Goal: Transaction & Acquisition: Obtain resource

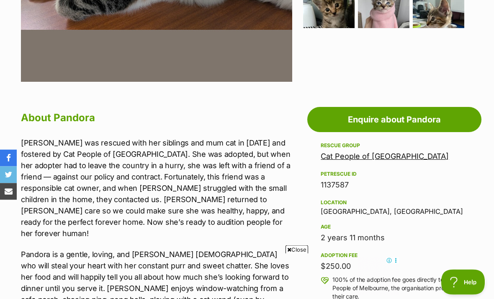
scroll to position [384, 0]
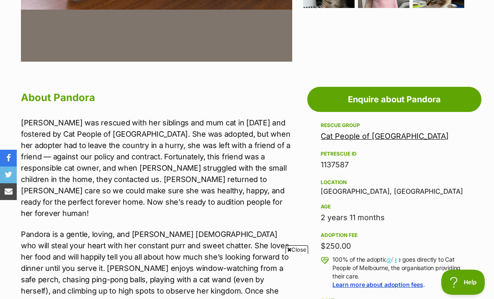
click at [415, 95] on link "Enquire about Pandora" at bounding box center [395, 99] width 174 height 25
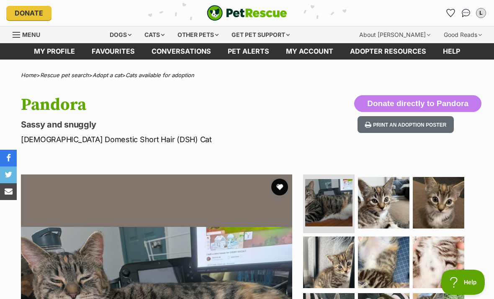
click at [167, 37] on div "Cats" at bounding box center [155, 34] width 32 height 17
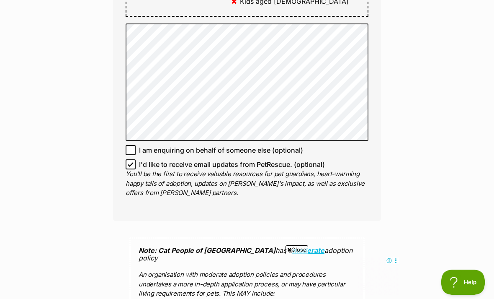
scroll to position [640, 0]
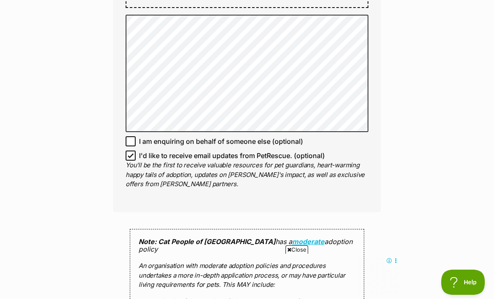
click at [317, 150] on span "I'd like to receive email updates from PetRescue. (optional)" at bounding box center [232, 155] width 186 height 10
click at [136, 150] on input "I'd like to receive email updates from PetRescue. (optional)" at bounding box center [131, 155] width 10 height 10
checkbox input "false"
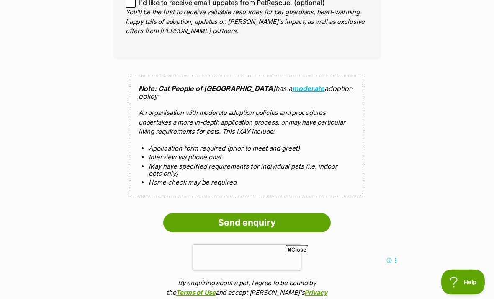
scroll to position [798, 0]
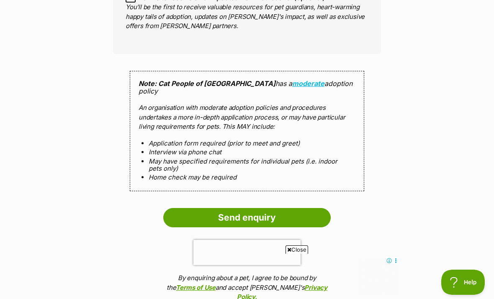
click at [311, 208] on input "Send enquiry" at bounding box center [247, 217] width 168 height 19
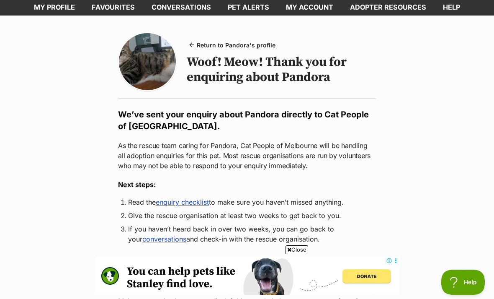
click at [202, 201] on link "enquiry checklist" at bounding box center [182, 202] width 53 height 8
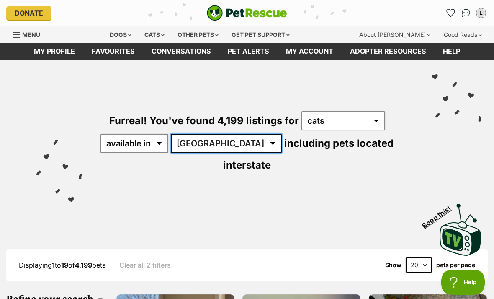
click at [211, 135] on select "[GEOGRAPHIC_DATA] [GEOGRAPHIC_DATA] [GEOGRAPHIC_DATA] [GEOGRAPHIC_DATA] [GEOGRA…" at bounding box center [226, 143] width 111 height 19
select select "VIC"
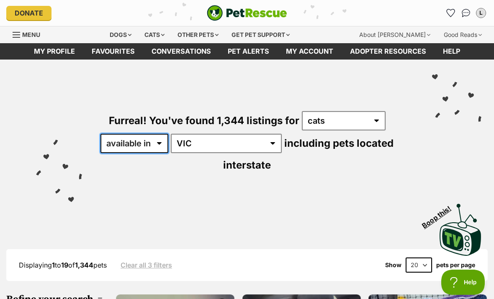
click at [155, 134] on select "available in located in" at bounding box center [135, 143] width 68 height 19
select select "disabled"
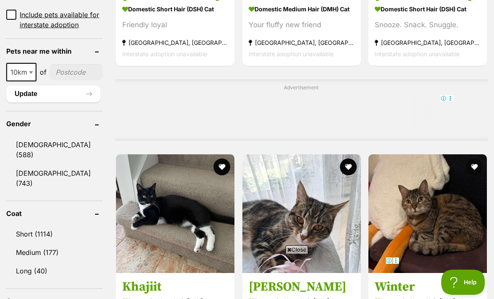
click at [64, 80] on input"] "postcode" at bounding box center [76, 72] width 53 height 16
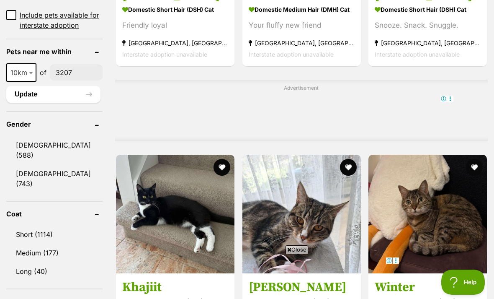
type input"] "3207"
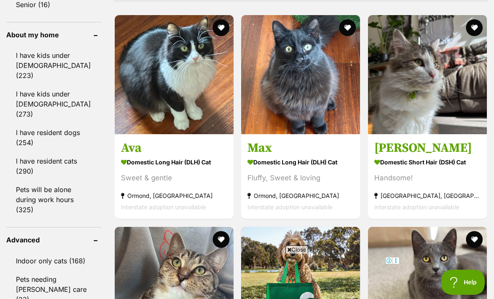
scroll to position [753, 0]
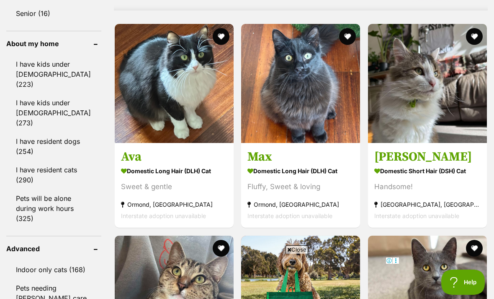
click at [25, 189] on link "Pets will be alone during work hours (325)" at bounding box center [53, 208] width 95 height 38
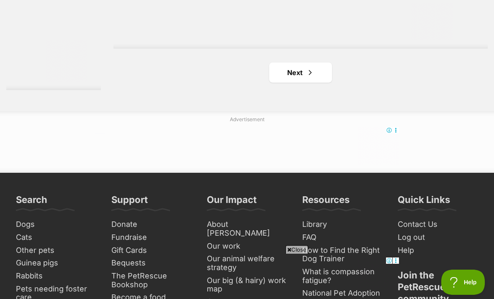
scroll to position [1931, 0]
click at [310, 78] on span "Next page" at bounding box center [310, 73] width 8 height 10
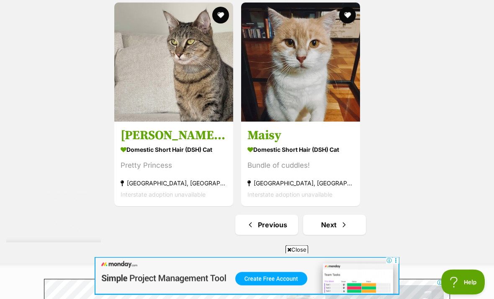
scroll to position [1939, 0]
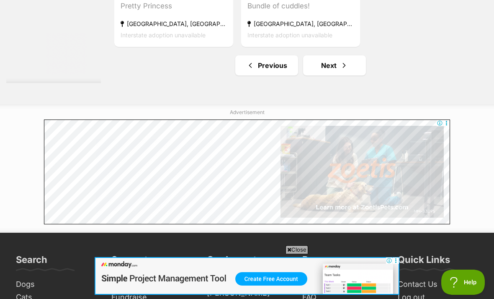
click at [343, 70] on span "Next page" at bounding box center [344, 65] width 8 height 10
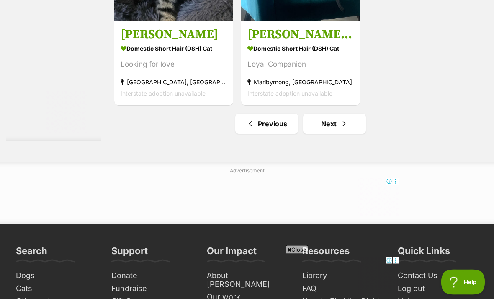
click at [349, 134] on link "Next" at bounding box center [334, 124] width 63 height 20
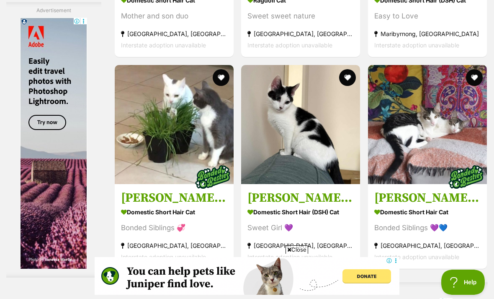
scroll to position [1790, 0]
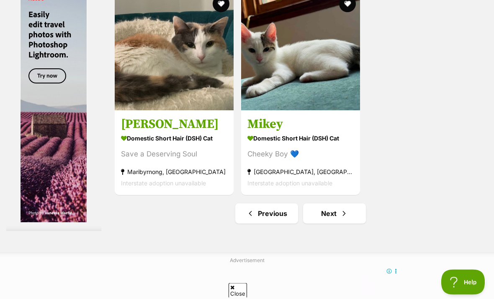
click at [345, 215] on link "Next" at bounding box center [334, 214] width 63 height 20
click at [340, 209] on span "Next page" at bounding box center [344, 214] width 8 height 10
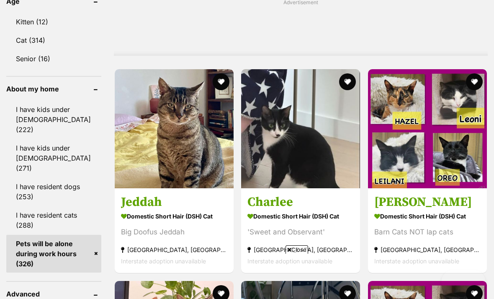
scroll to position [756, 0]
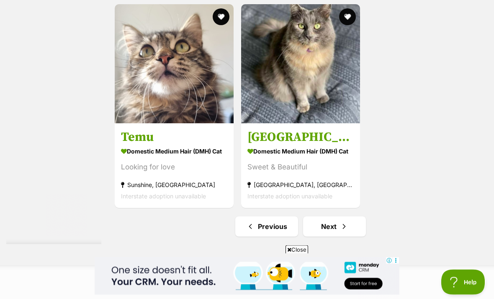
scroll to position [1856, 0]
click at [336, 236] on link "Next" at bounding box center [334, 226] width 63 height 20
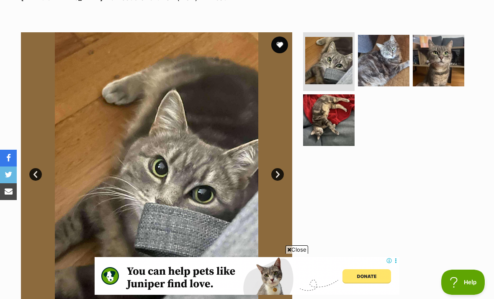
scroll to position [142, 0]
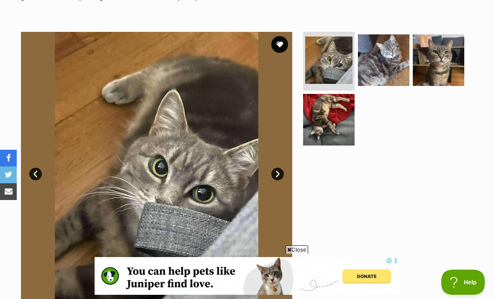
click at [277, 170] on link "Next" at bounding box center [278, 174] width 13 height 13
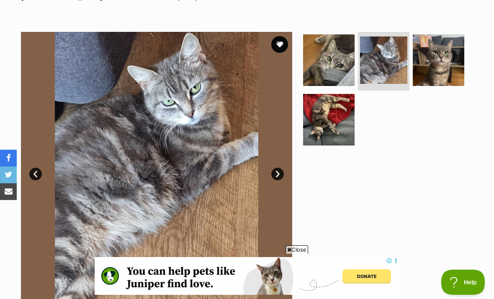
click at [276, 171] on link "Next" at bounding box center [278, 174] width 13 height 13
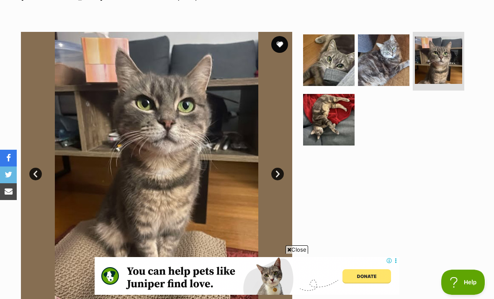
click at [276, 172] on link "Next" at bounding box center [278, 174] width 13 height 13
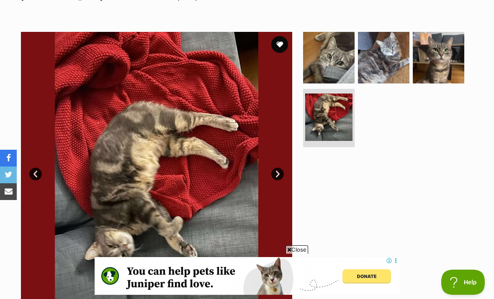
scroll to position [0, 0]
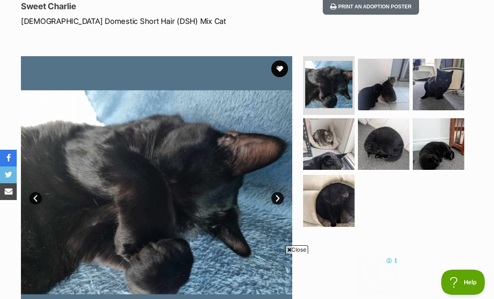
scroll to position [118, 0]
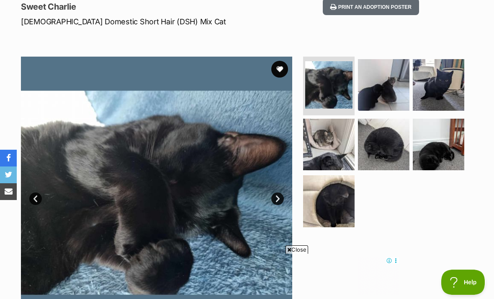
click at [367, 89] on img at bounding box center [384, 85] width 52 height 52
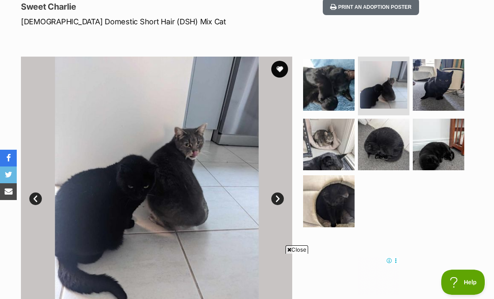
click at [278, 197] on link "Next" at bounding box center [278, 198] width 13 height 13
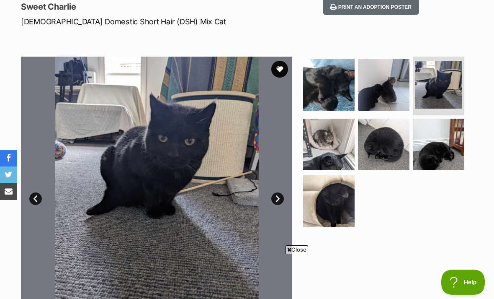
scroll to position [0, 0]
click at [276, 197] on link "Next" at bounding box center [278, 198] width 13 height 13
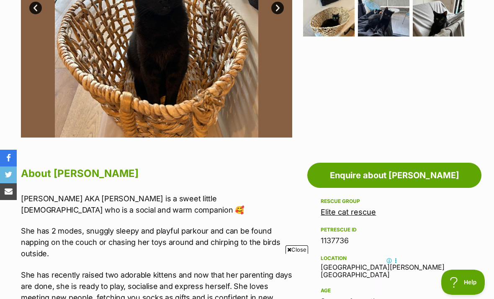
scroll to position [295, 0]
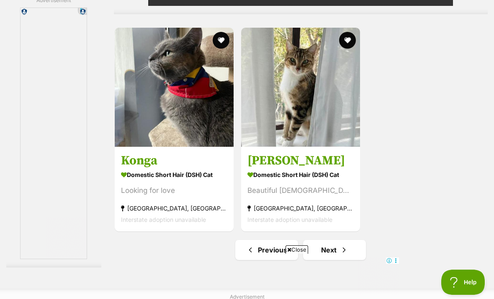
click at [340, 255] on span "Next page" at bounding box center [344, 250] width 8 height 10
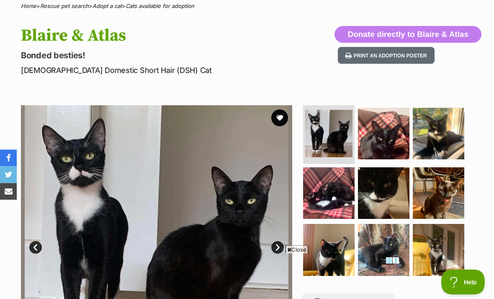
scroll to position [64, 0]
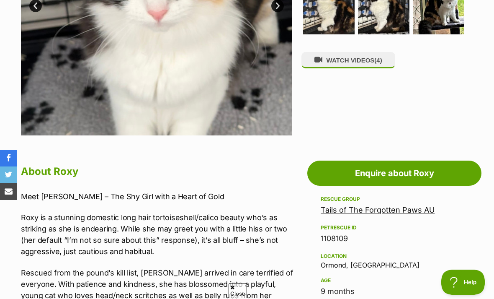
scroll to position [300, 0]
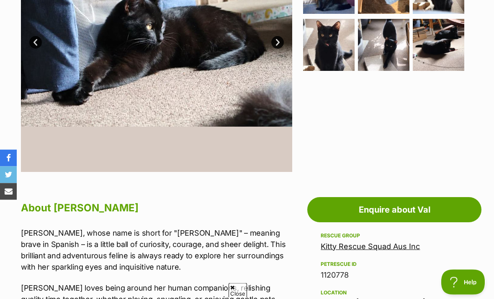
scroll to position [259, 0]
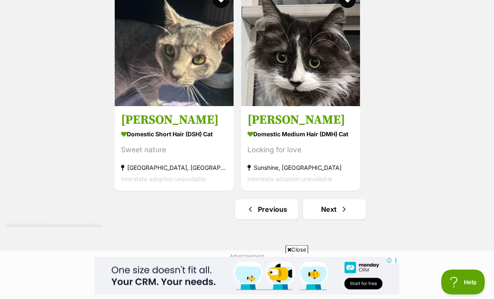
scroll to position [1795, 0]
click at [333, 219] on link "Next" at bounding box center [334, 209] width 63 height 20
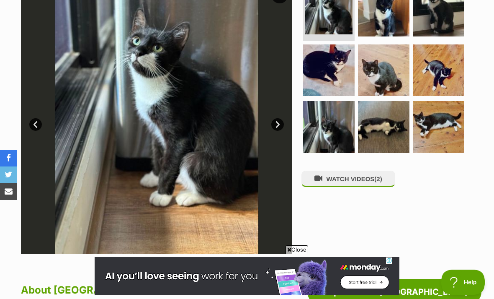
scroll to position [132, 0]
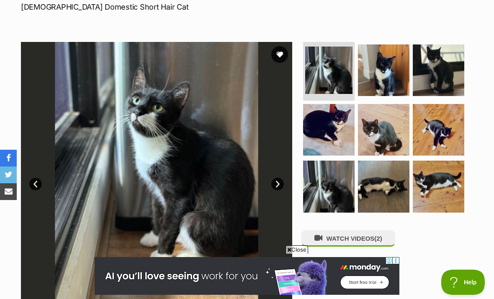
click at [388, 79] on img at bounding box center [384, 70] width 52 height 52
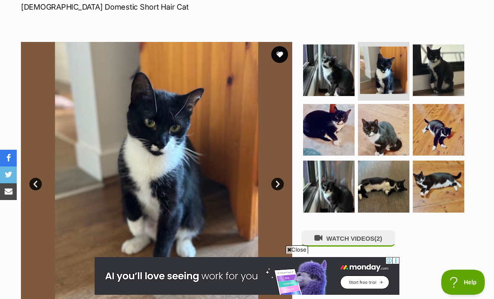
click at [277, 184] on link "Next" at bounding box center [278, 184] width 13 height 13
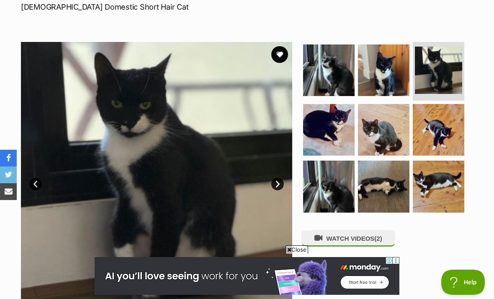
click at [276, 184] on link "Next" at bounding box center [278, 184] width 13 height 13
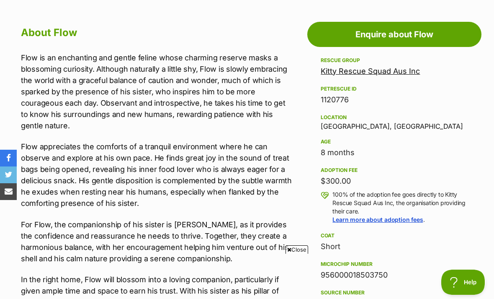
scroll to position [257, 0]
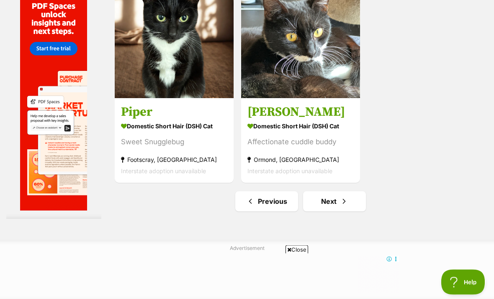
scroll to position [1899, 0]
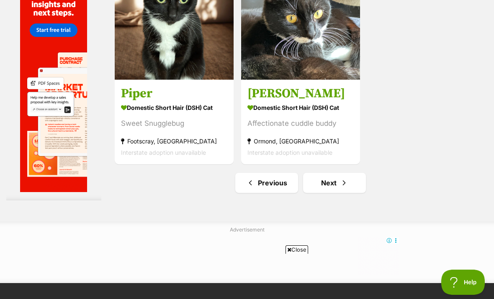
click at [340, 188] on span "Next page" at bounding box center [344, 183] width 8 height 10
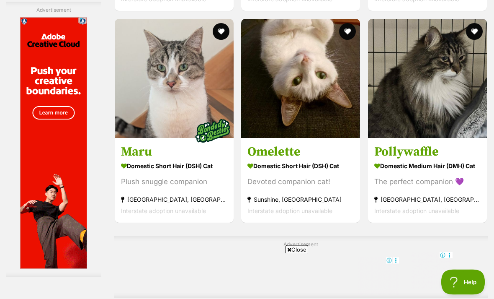
scroll to position [1474, 0]
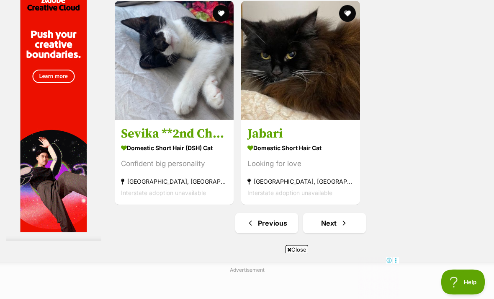
click at [340, 228] on span "Next page" at bounding box center [344, 223] width 8 height 10
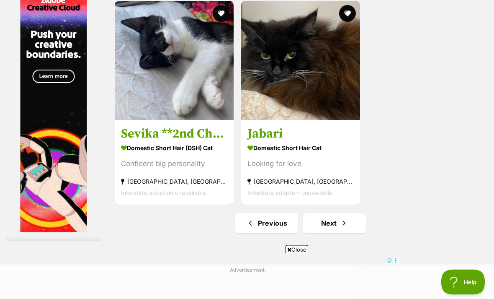
scroll to position [1781, 0]
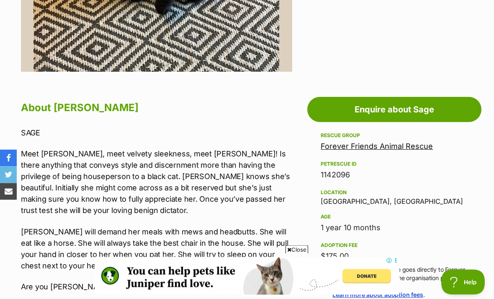
scroll to position [370, 0]
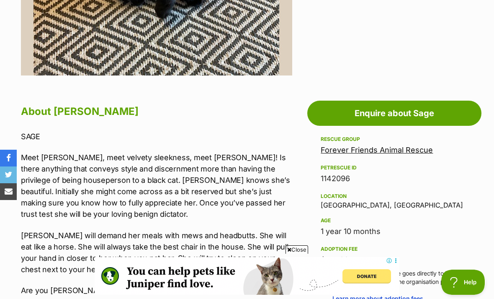
click at [349, 110] on link "Enquire about Sage" at bounding box center [395, 113] width 174 height 25
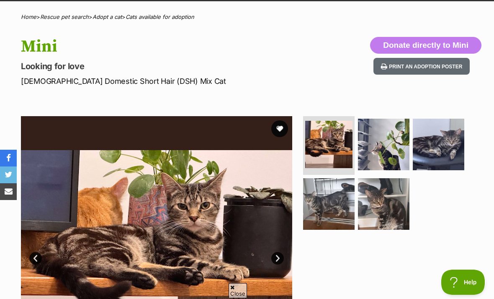
scroll to position [50, 0]
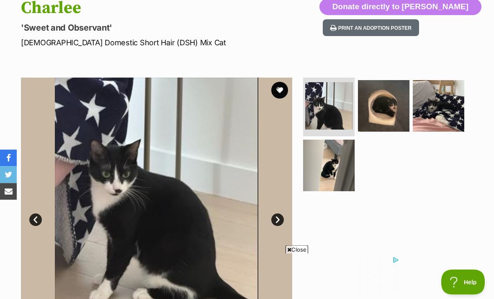
scroll to position [97, 0]
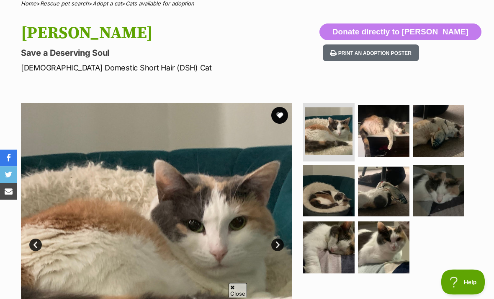
scroll to position [69, 0]
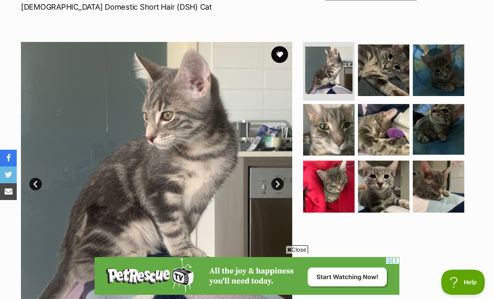
scroll to position [99, 0]
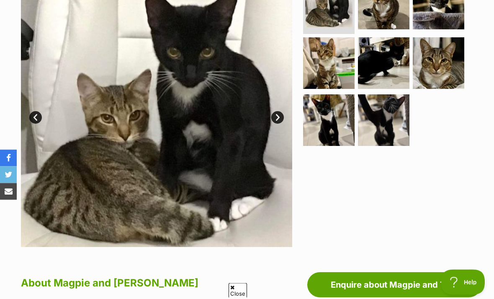
scroll to position [177, 0]
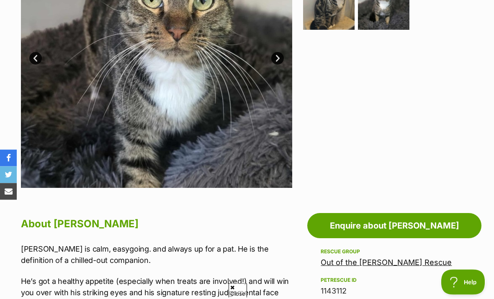
scroll to position [248, 0]
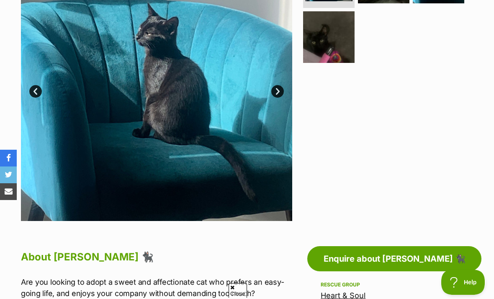
scroll to position [181, 0]
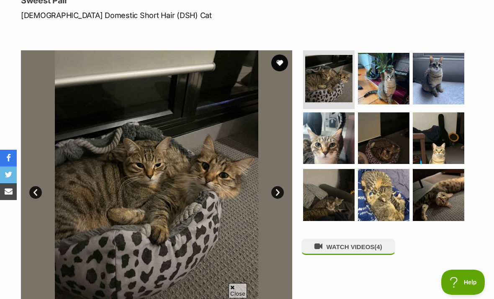
click at [280, 186] on link "Next" at bounding box center [278, 192] width 13 height 13
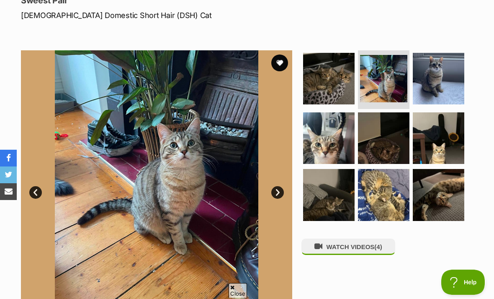
click at [275, 186] on link "Next" at bounding box center [278, 192] width 13 height 13
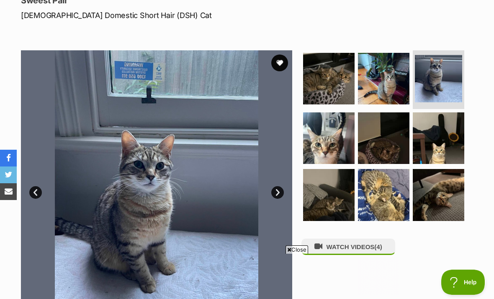
click at [274, 186] on link "Next" at bounding box center [278, 192] width 13 height 13
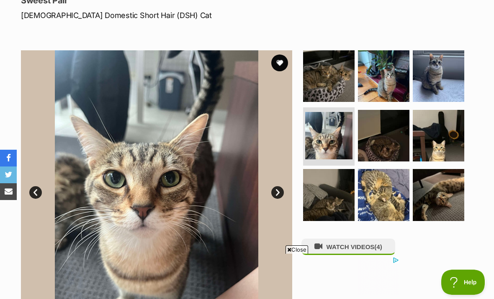
click at [278, 186] on link "Next" at bounding box center [278, 192] width 13 height 13
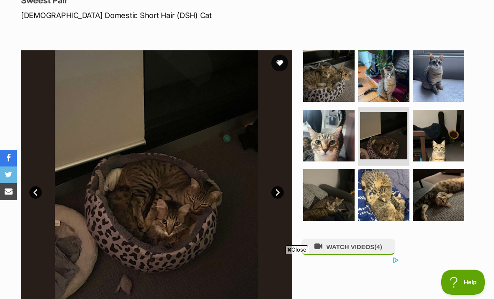
click at [278, 186] on link "Next" at bounding box center [278, 192] width 13 height 13
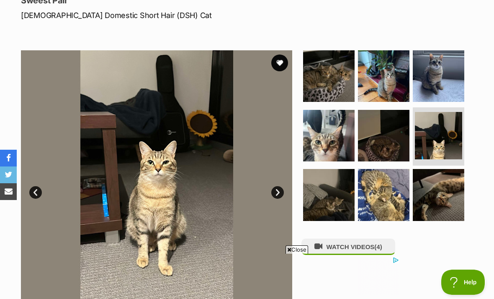
click at [279, 186] on link "Next" at bounding box center [278, 192] width 13 height 13
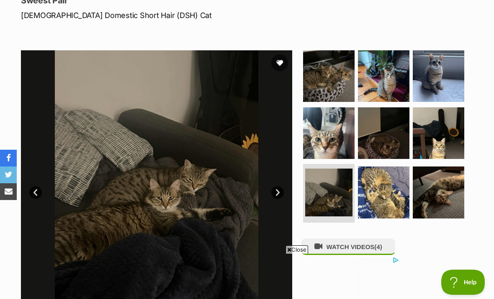
click at [281, 186] on link "Next" at bounding box center [278, 192] width 13 height 13
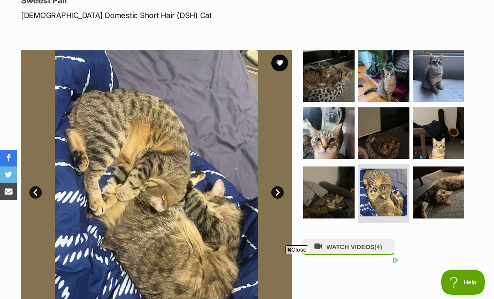
click at [283, 186] on link "Next" at bounding box center [278, 192] width 13 height 13
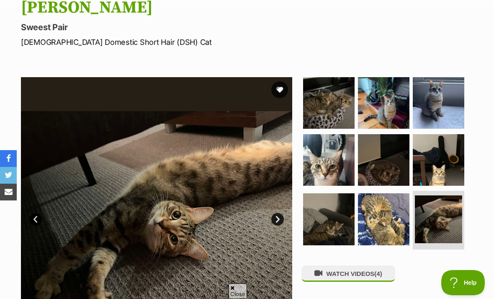
click at [380, 204] on img at bounding box center [384, 219] width 52 height 52
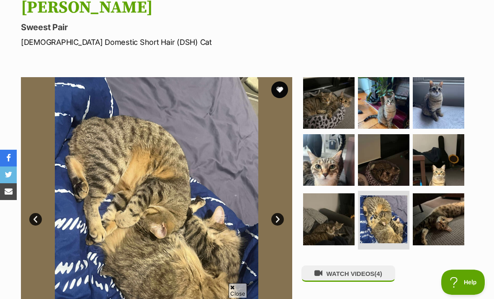
click at [337, 193] on img at bounding box center [329, 219] width 52 height 52
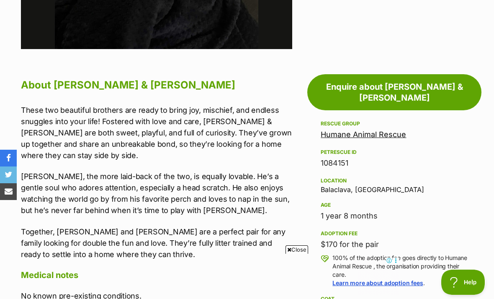
scroll to position [417, 0]
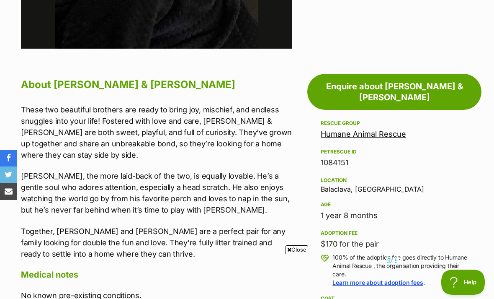
click at [423, 74] on link "Enquire about Fred & Barney" at bounding box center [395, 92] width 174 height 36
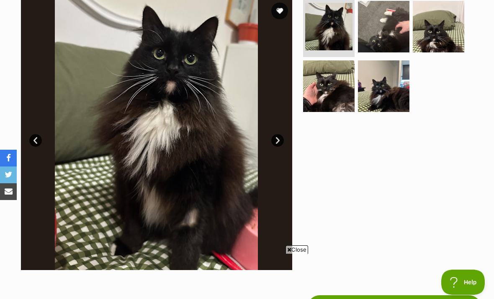
click at [389, 93] on img at bounding box center [384, 86] width 52 height 52
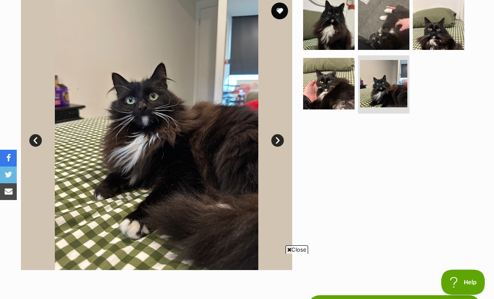
click at [339, 93] on img at bounding box center [329, 84] width 52 height 52
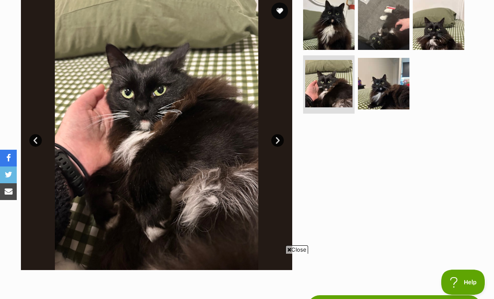
click at [441, 40] on img at bounding box center [439, 24] width 52 height 52
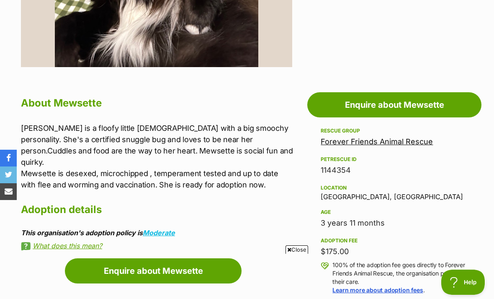
scroll to position [375, 0]
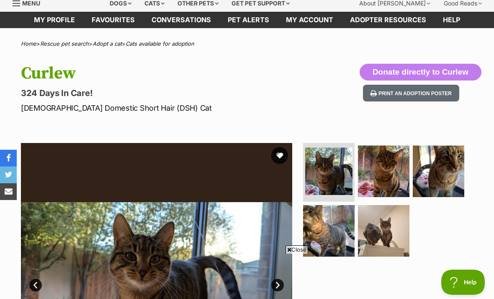
scroll to position [8, 0]
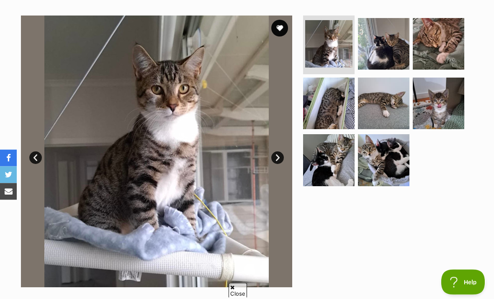
scroll to position [122, 0]
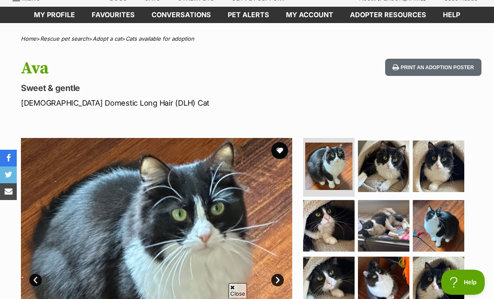
scroll to position [16, 0]
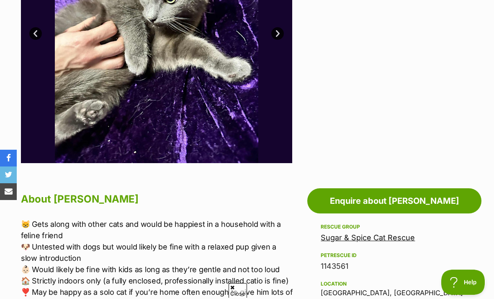
scroll to position [246, 0]
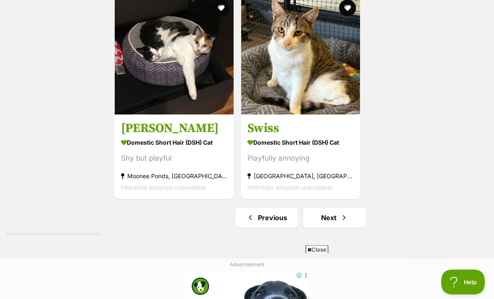
scroll to position [1786, 0]
click at [347, 228] on link "Next" at bounding box center [334, 217] width 63 height 20
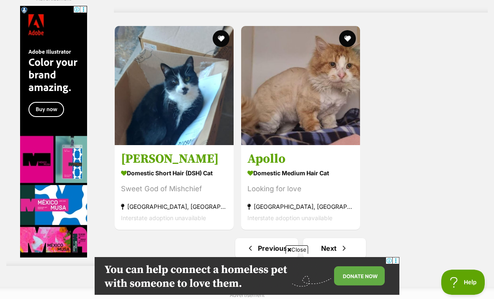
scroll to position [1919, 0]
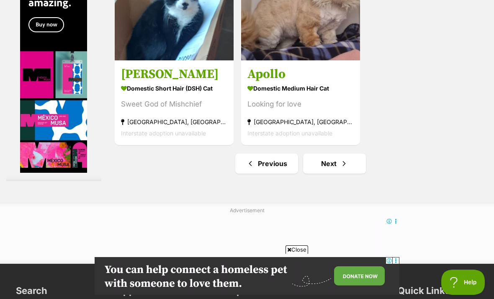
click at [347, 173] on link "Next" at bounding box center [334, 163] width 63 height 20
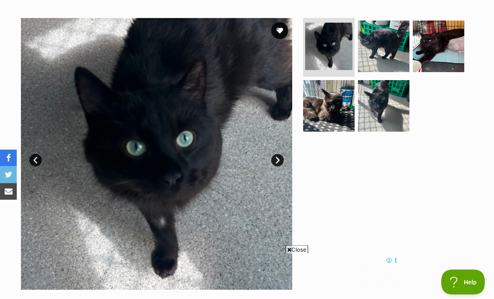
scroll to position [156, 0]
click at [389, 54] on img at bounding box center [384, 47] width 52 height 52
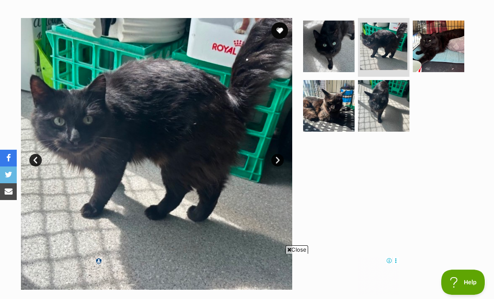
click at [423, 48] on img at bounding box center [439, 47] width 52 height 52
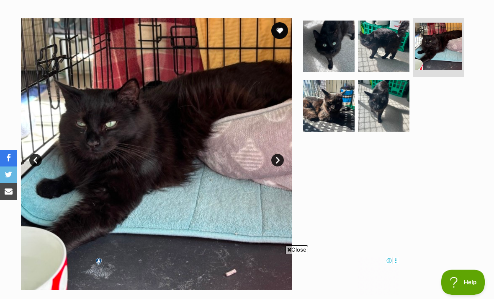
click at [344, 108] on img at bounding box center [329, 106] width 52 height 52
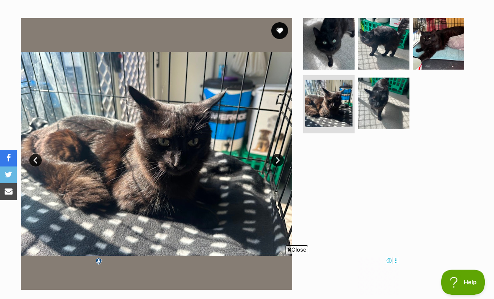
click at [371, 103] on img at bounding box center [384, 104] width 52 height 52
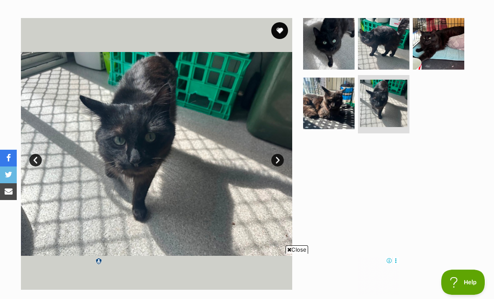
scroll to position [0, 0]
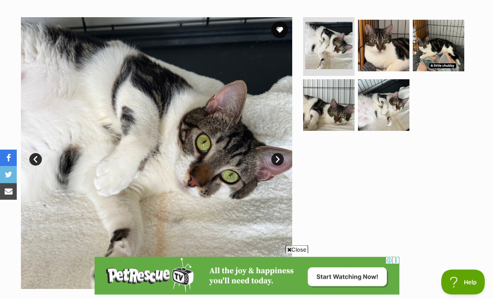
scroll to position [156, 0]
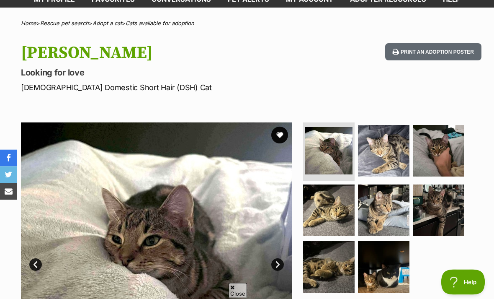
scroll to position [25, 0]
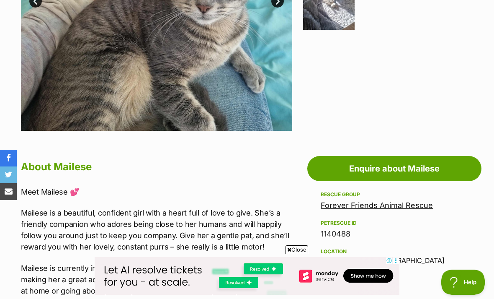
scroll to position [305, 0]
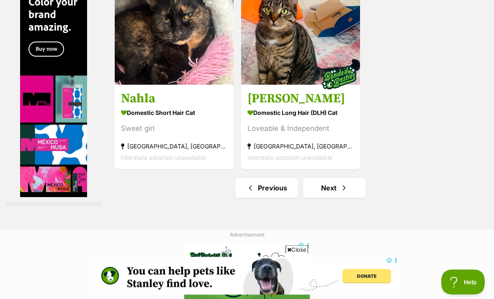
scroll to position [1816, 0]
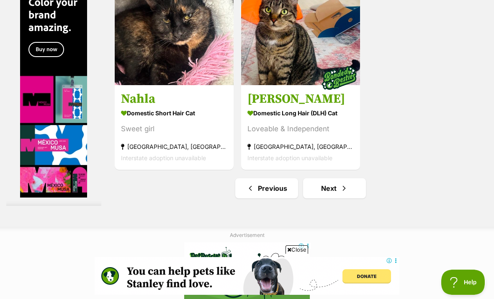
click at [351, 198] on link "Next" at bounding box center [334, 188] width 63 height 20
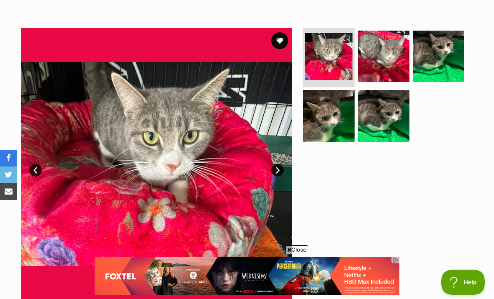
scroll to position [146, 0]
click at [277, 171] on link "Next" at bounding box center [278, 170] width 13 height 13
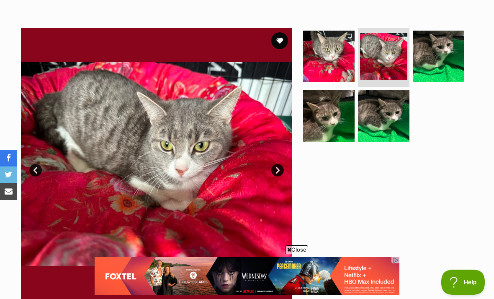
click at [277, 171] on link "Next" at bounding box center [278, 170] width 13 height 13
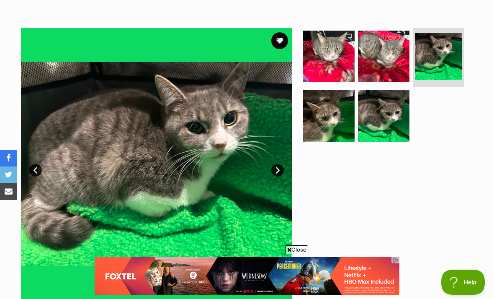
click at [277, 169] on link "Next" at bounding box center [278, 170] width 13 height 13
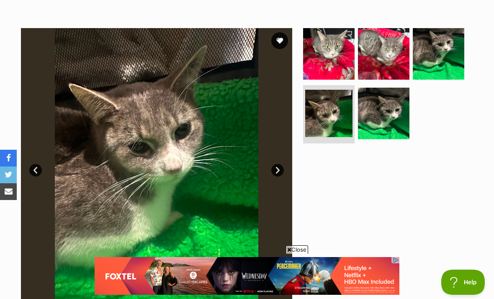
click at [277, 169] on link "Next" at bounding box center [278, 170] width 13 height 13
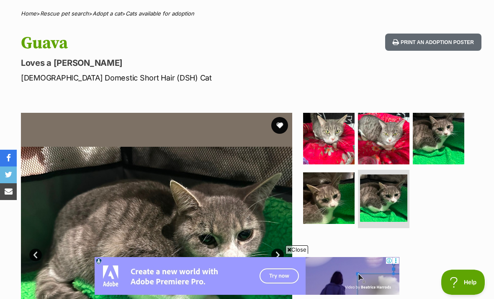
scroll to position [0, 0]
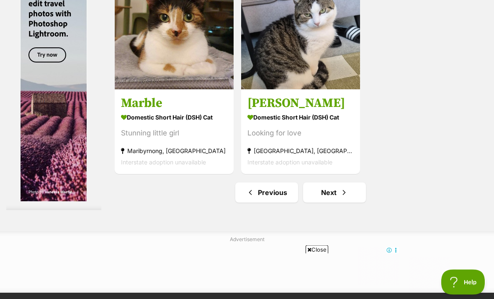
scroll to position [1811, 0]
click at [351, 202] on link "Next" at bounding box center [334, 192] width 63 height 20
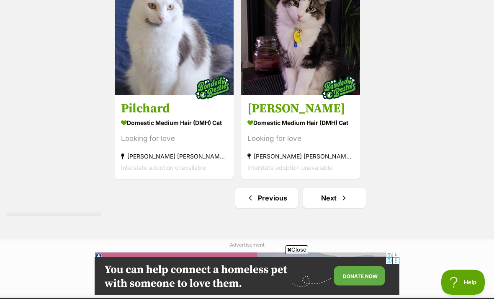
scroll to position [1869, 0]
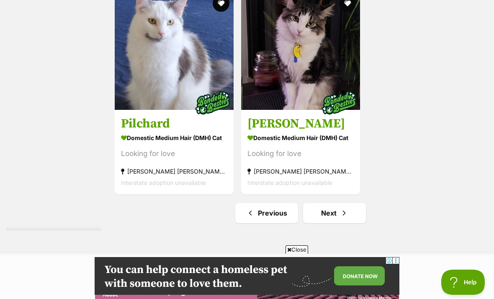
click at [342, 218] on span "Next page" at bounding box center [344, 213] width 8 height 10
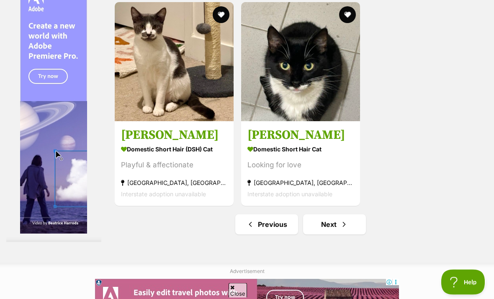
scroll to position [1780, 0]
click at [345, 234] on link "Next" at bounding box center [334, 224] width 63 height 20
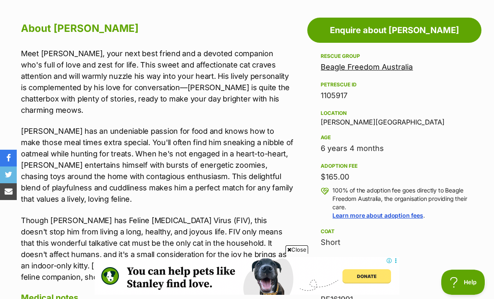
scroll to position [453, 0]
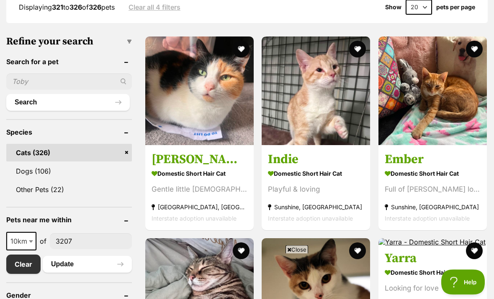
scroll to position [214, 0]
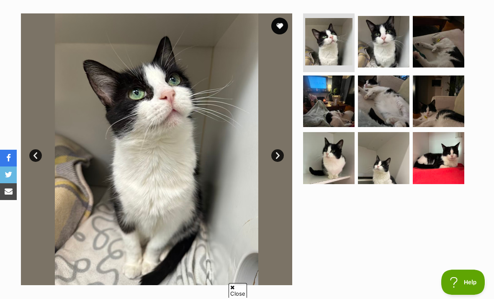
click at [279, 155] on link "Next" at bounding box center [278, 155] width 13 height 13
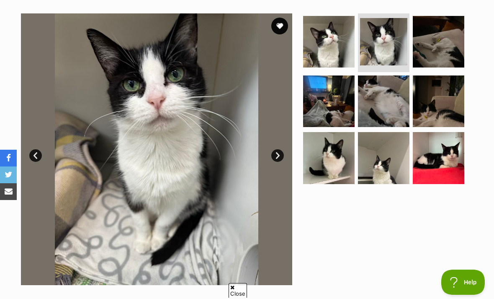
click at [279, 154] on link "Next" at bounding box center [278, 155] width 13 height 13
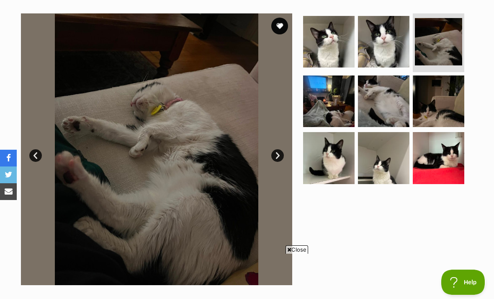
click at [276, 155] on link "Next" at bounding box center [278, 155] width 13 height 13
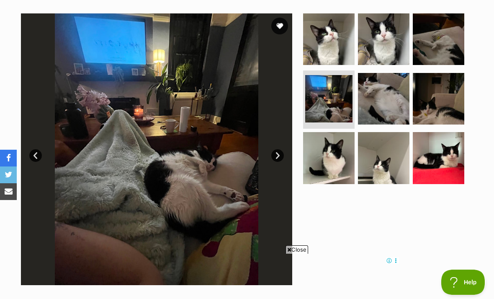
click at [276, 154] on link "Next" at bounding box center [278, 155] width 13 height 13
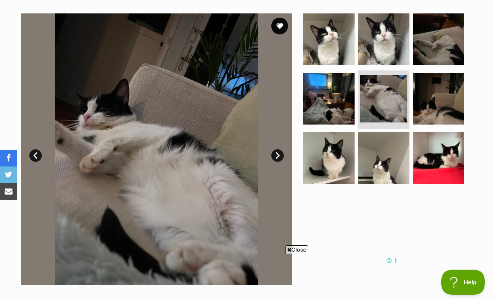
click at [275, 154] on link "Next" at bounding box center [278, 155] width 13 height 13
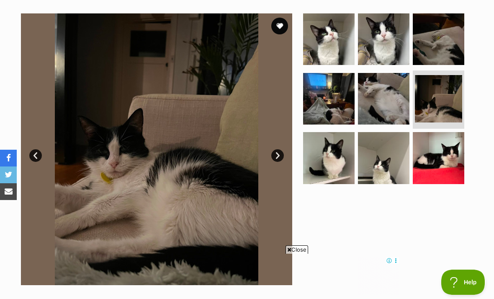
click at [275, 154] on link "Next" at bounding box center [278, 155] width 13 height 13
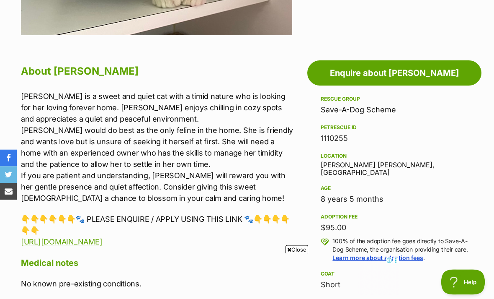
scroll to position [412, 0]
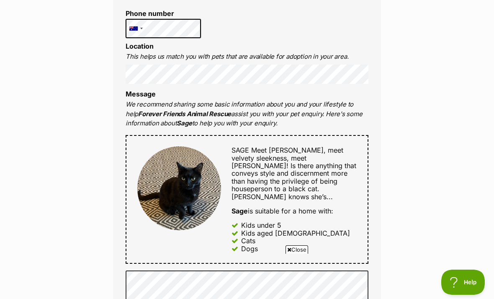
scroll to position [322, 0]
click at [444, 98] on div "Enquire about Sage Want to increase your chances of a successful enquiry? Updat…" at bounding box center [247, 272] width 494 height 1036
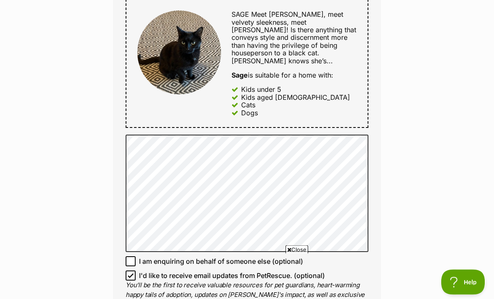
scroll to position [461, 0]
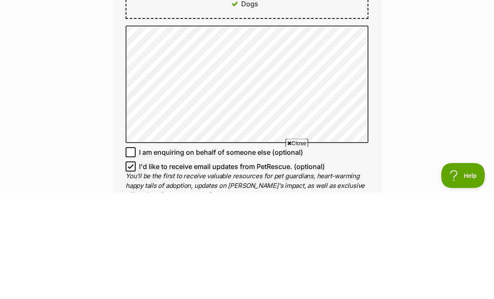
click at [431, 118] on div "Enquire about Sage Want to increase your chances of a successful enquiry? Updat…" at bounding box center [247, 134] width 494 height 1036
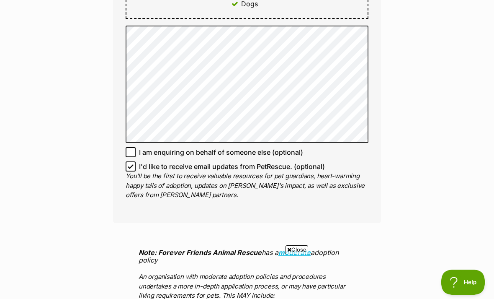
click at [127, 161] on input "I'd like to receive email updates from PetRescue. (optional)" at bounding box center [131, 166] width 10 height 10
checkbox input "false"
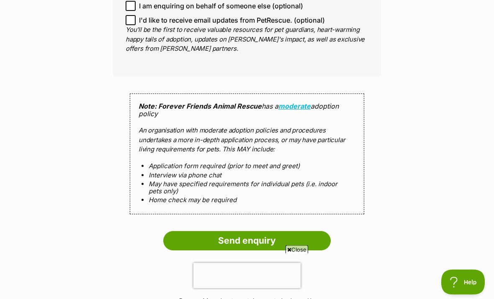
scroll to position [714, 0]
click at [180, 231] on input "Send enquiry" at bounding box center [247, 240] width 168 height 19
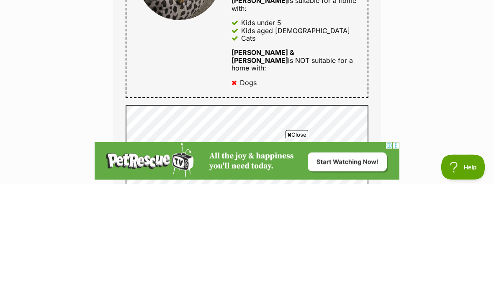
scroll to position [561, 0]
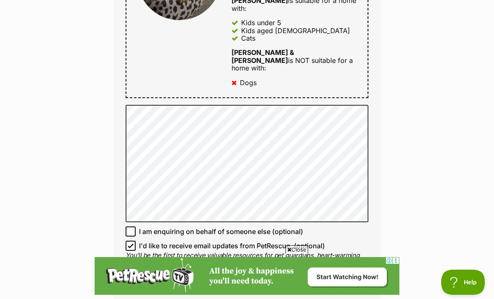
click at [132, 241] on input "I'd like to receive email updates from PetRescue. (optional)" at bounding box center [131, 246] width 10 height 10
checkbox input "false"
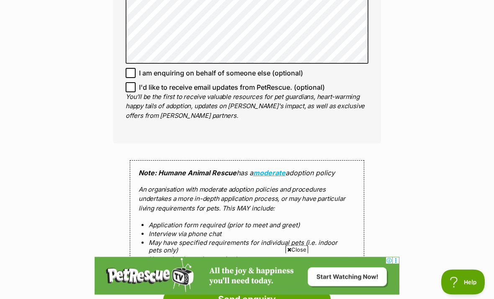
scroll to position [730, 0]
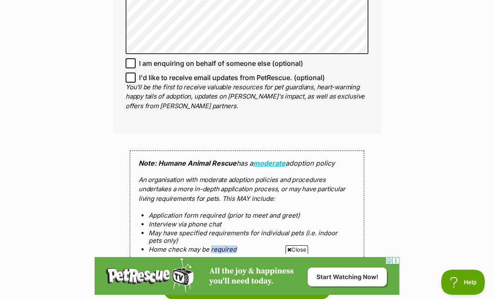
click at [285, 280] on input "Send enquiry" at bounding box center [247, 289] width 168 height 19
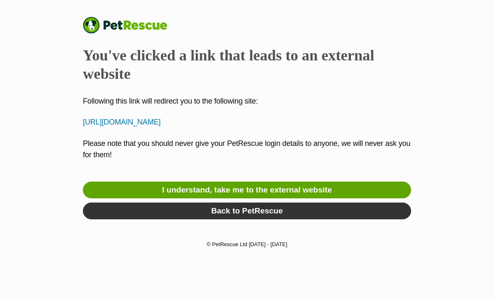
click at [330, 198] on link "I understand, take me to the external website" at bounding box center [247, 189] width 329 height 17
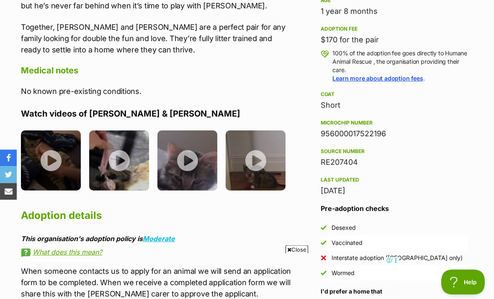
scroll to position [612, 0]
